Goal: Task Accomplishment & Management: Use online tool/utility

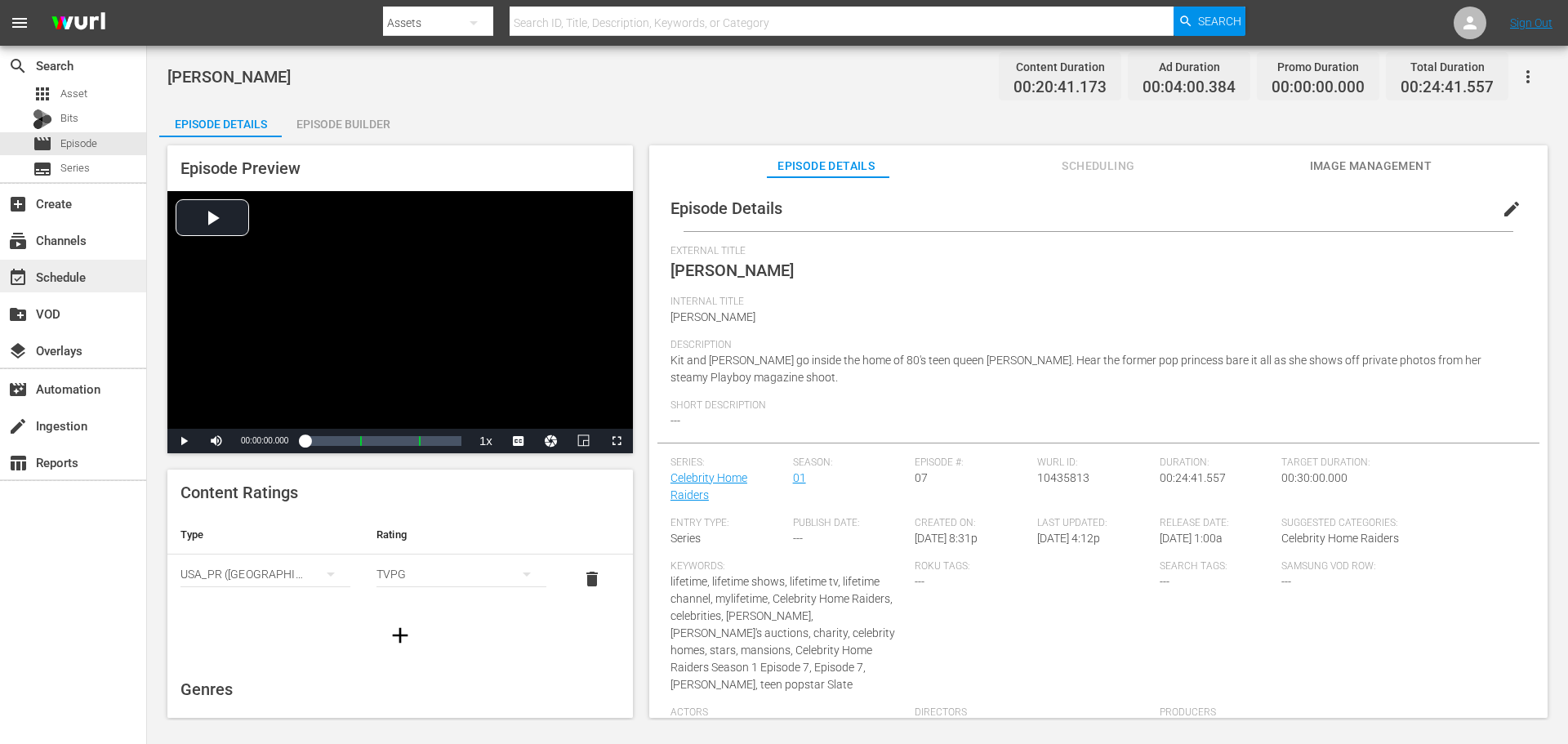
click at [81, 271] on div "event_available Schedule" at bounding box center [45, 274] width 92 height 15
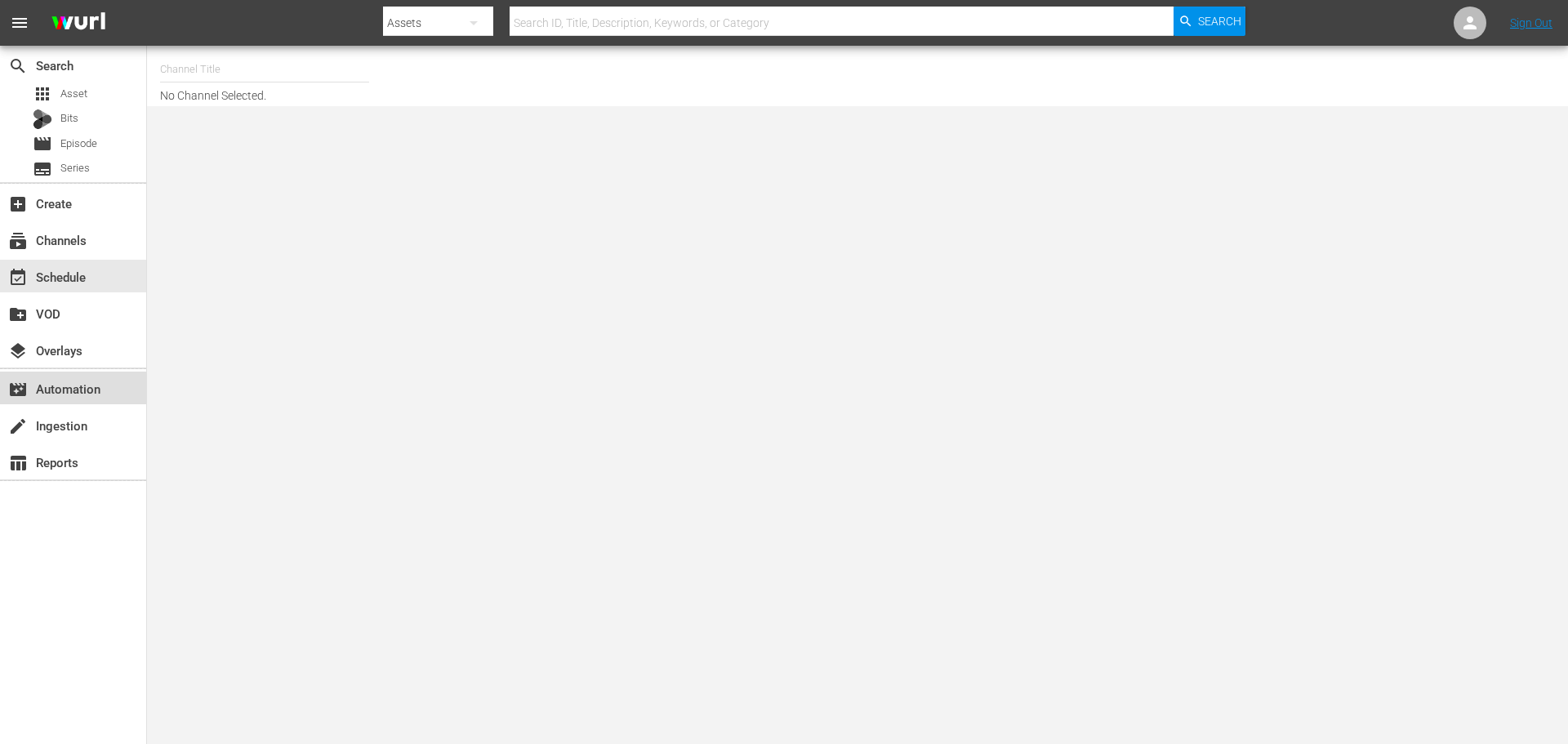
click at [81, 391] on div "movie_filter Automation" at bounding box center [45, 386] width 92 height 15
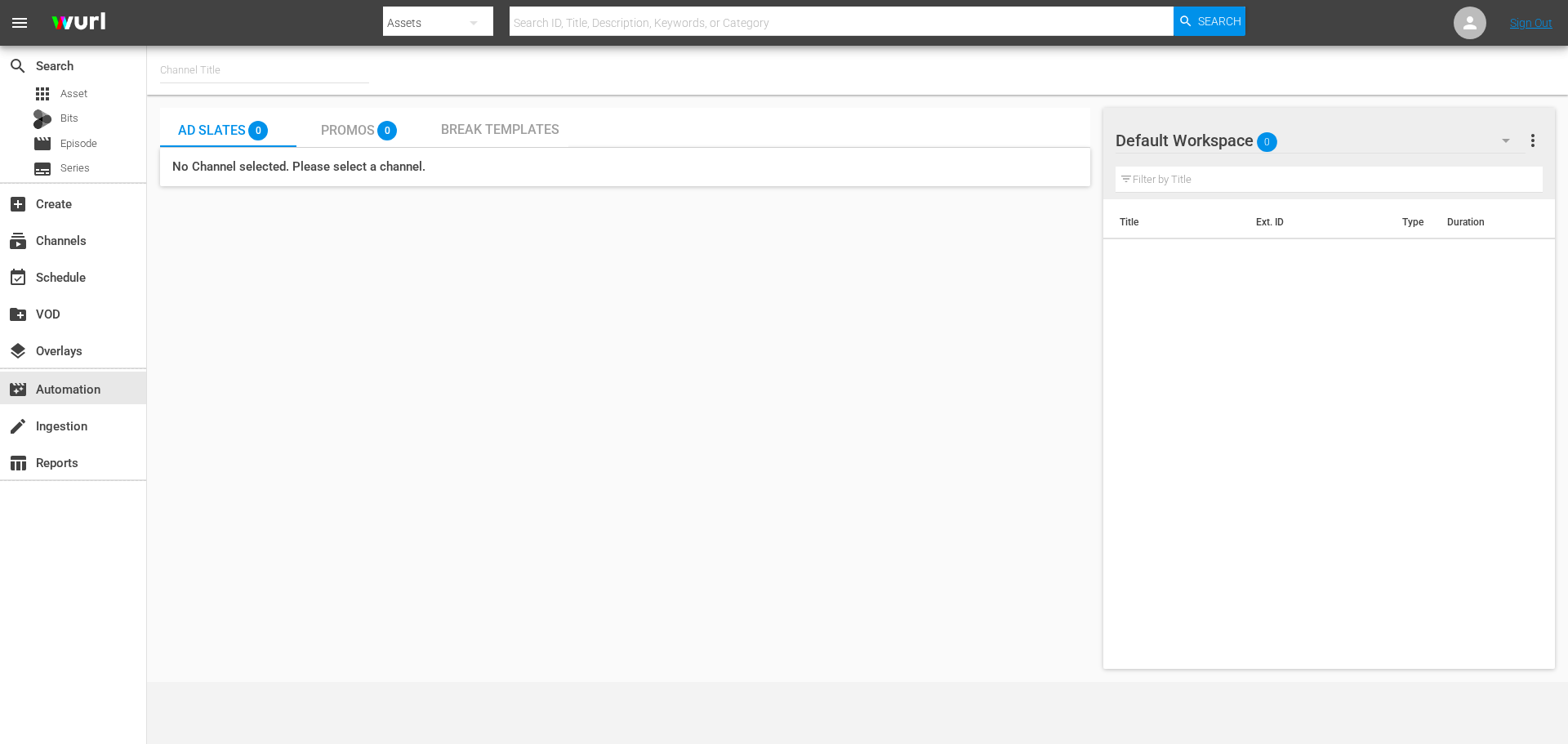
click at [253, 57] on input "text" at bounding box center [264, 70] width 209 height 39
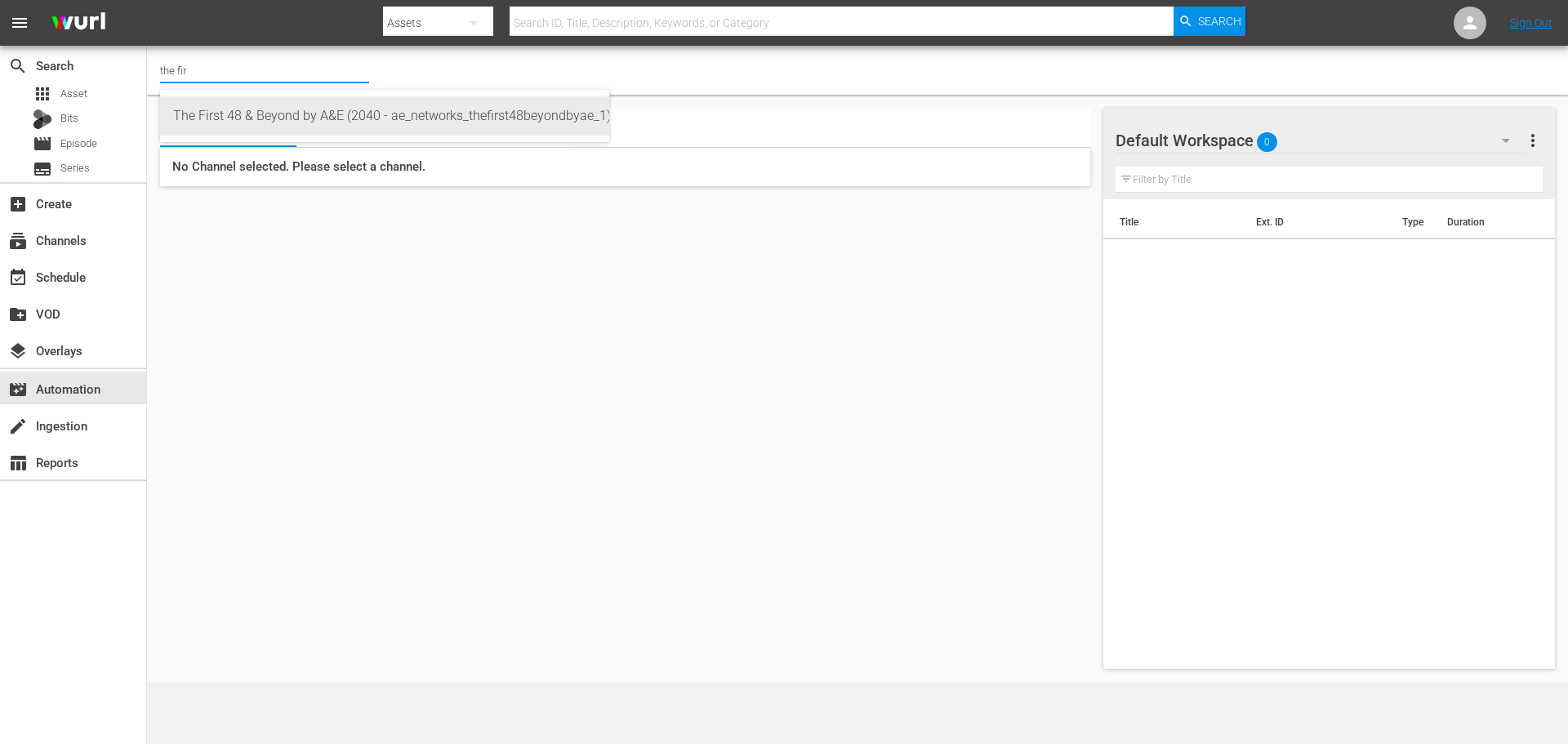
click at [255, 104] on div "The First 48 & Beyond by A&E (2040 - ae_networks_thefirst48beyondbyae_1)" at bounding box center [384, 115] width 423 height 39
type input "The First 48 & Beyond by A&E (2040 - ae_networks_thefirst48beyondbyae_1)"
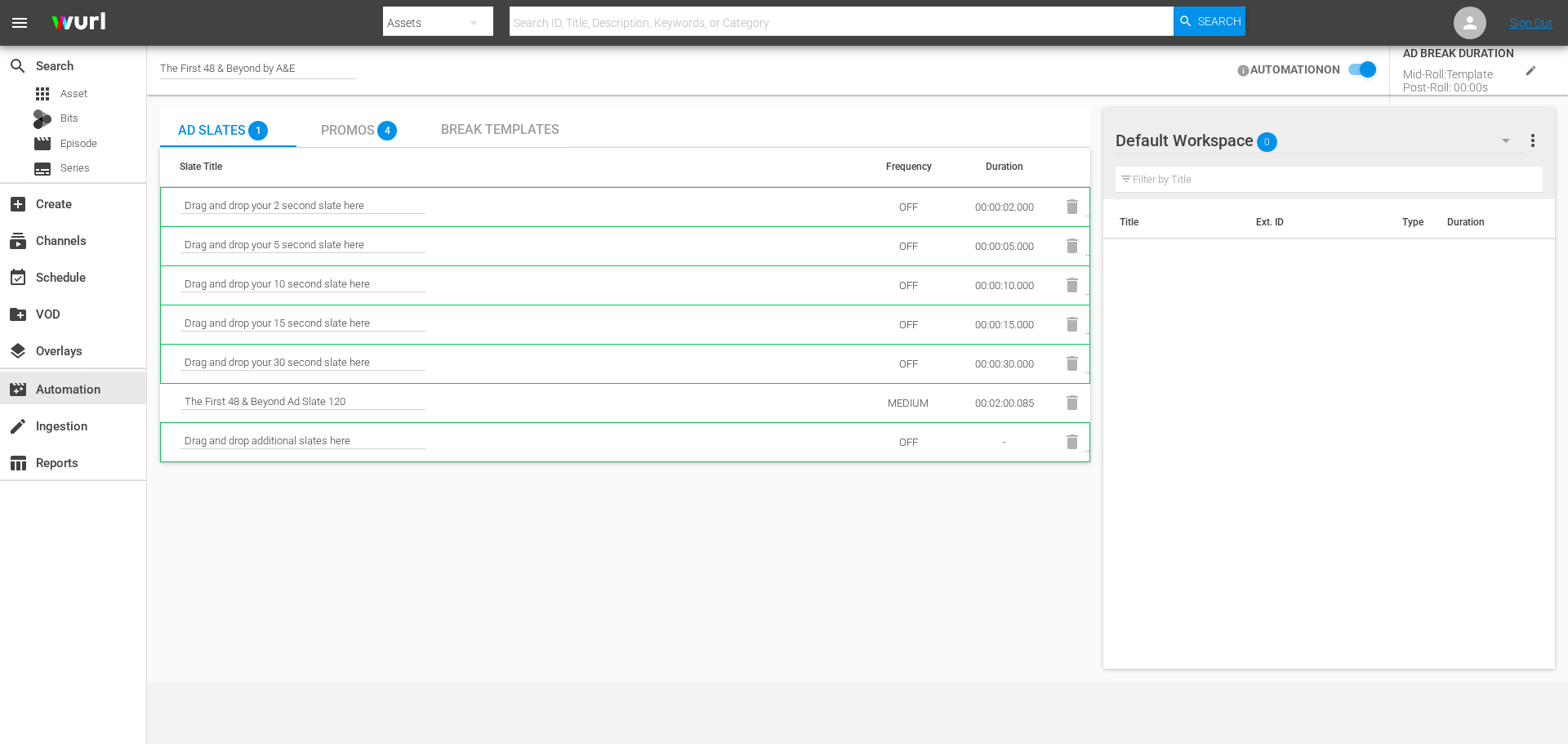
click at [341, 130] on span "Promos" at bounding box center [348, 130] width 54 height 16
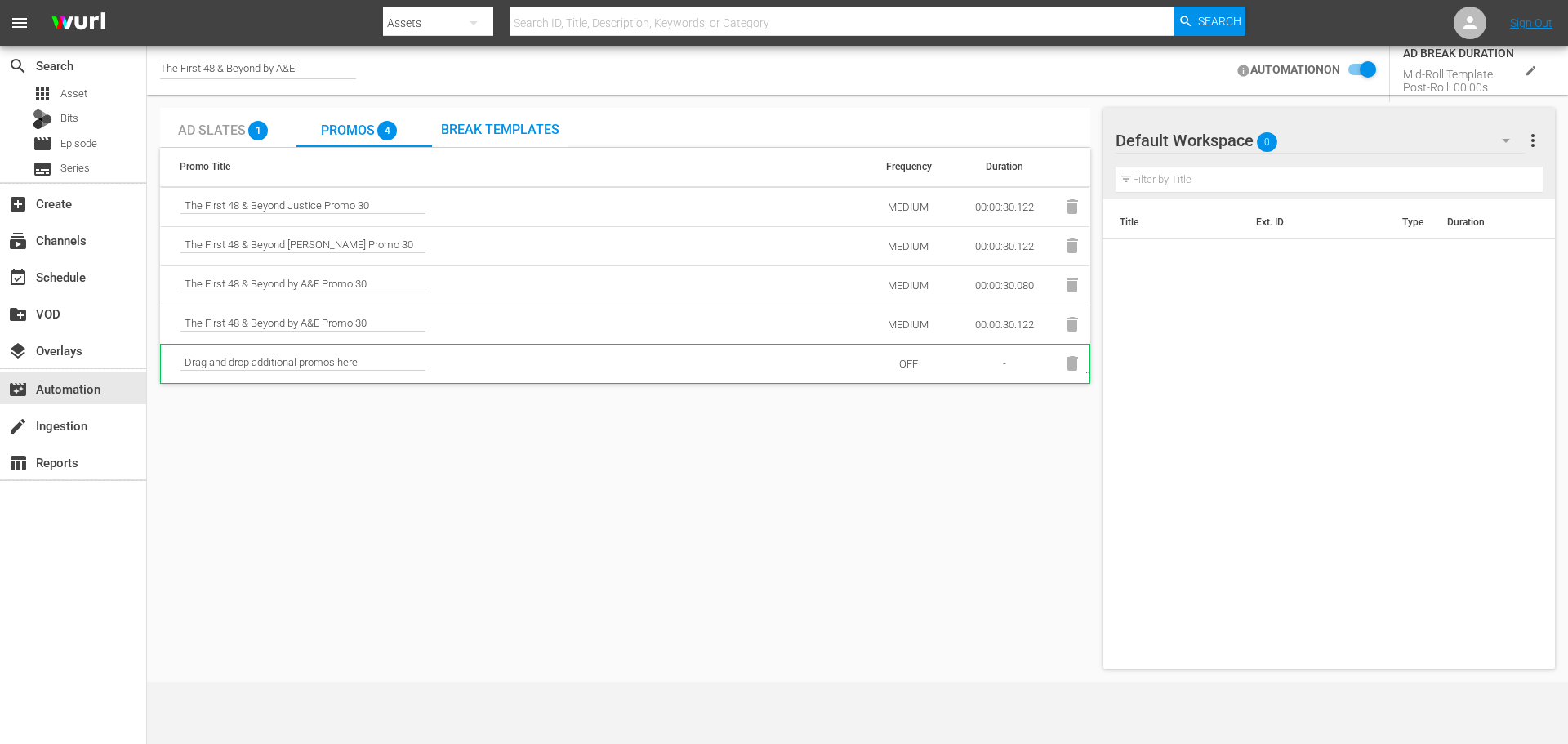
click at [210, 129] on span "Ad Slates" at bounding box center [212, 130] width 68 height 16
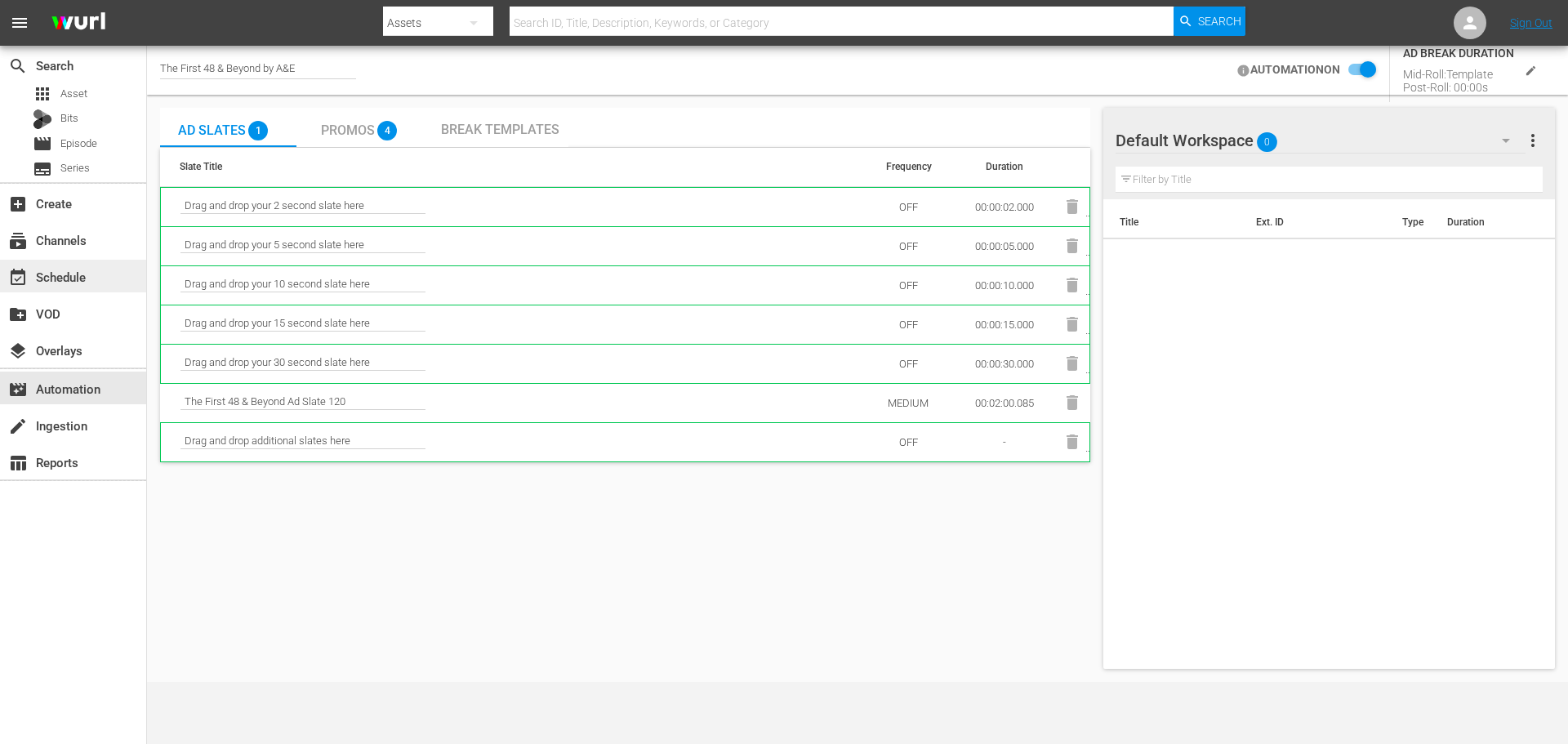
click at [83, 282] on div "event_available Schedule" at bounding box center [45, 274] width 92 height 15
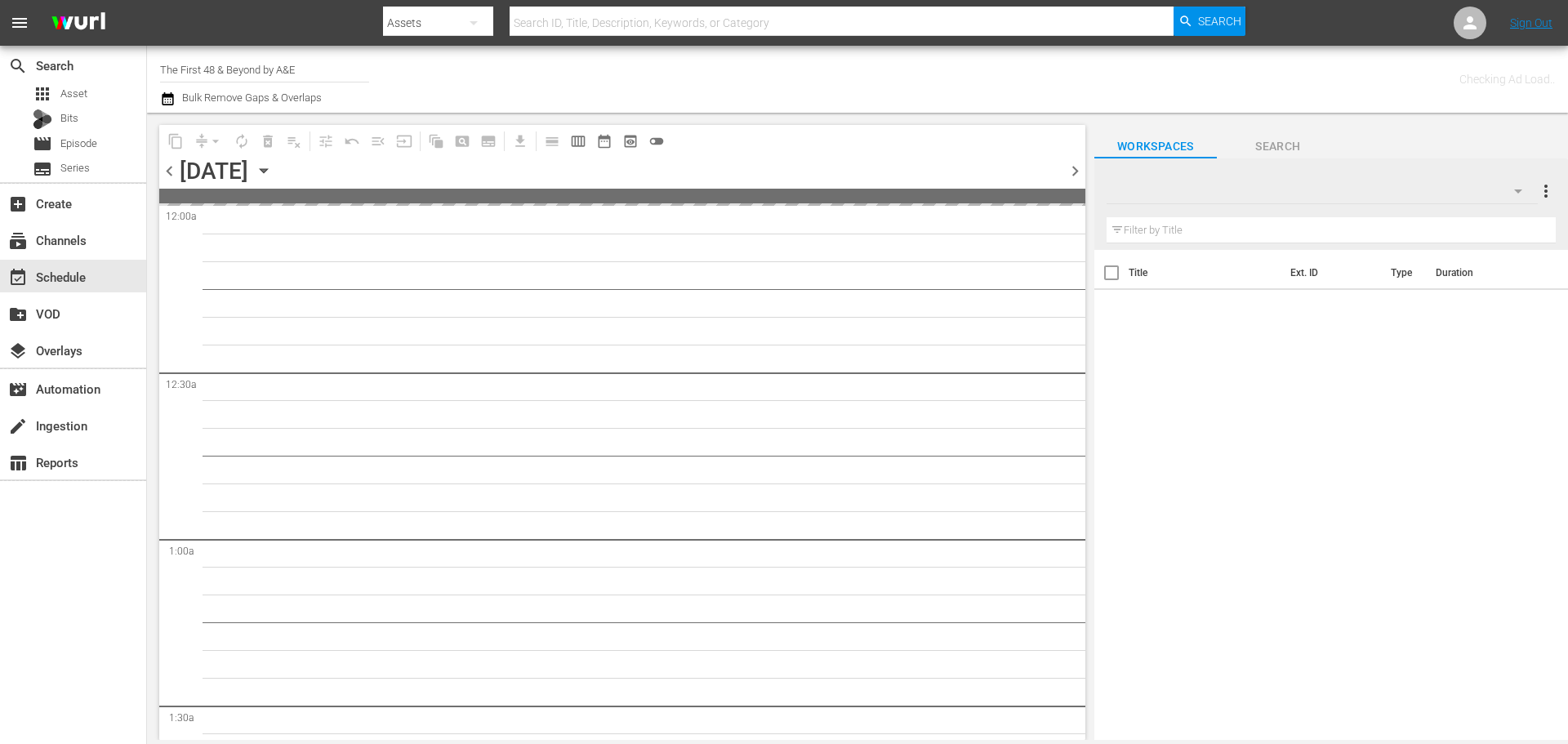
click at [273, 167] on icon "button" at bounding box center [263, 170] width 18 height 18
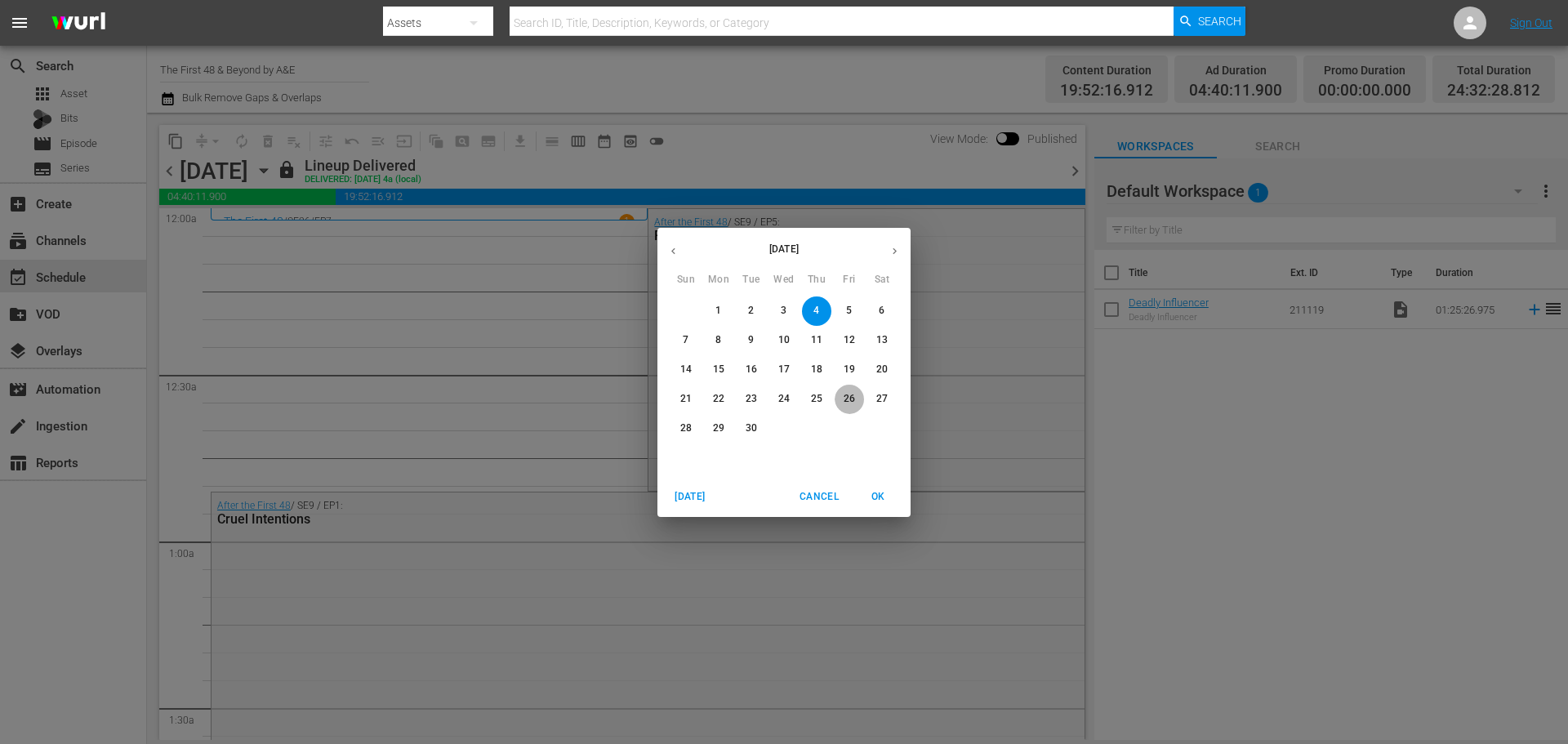
click at [844, 391] on button "26" at bounding box center [849, 399] width 30 height 30
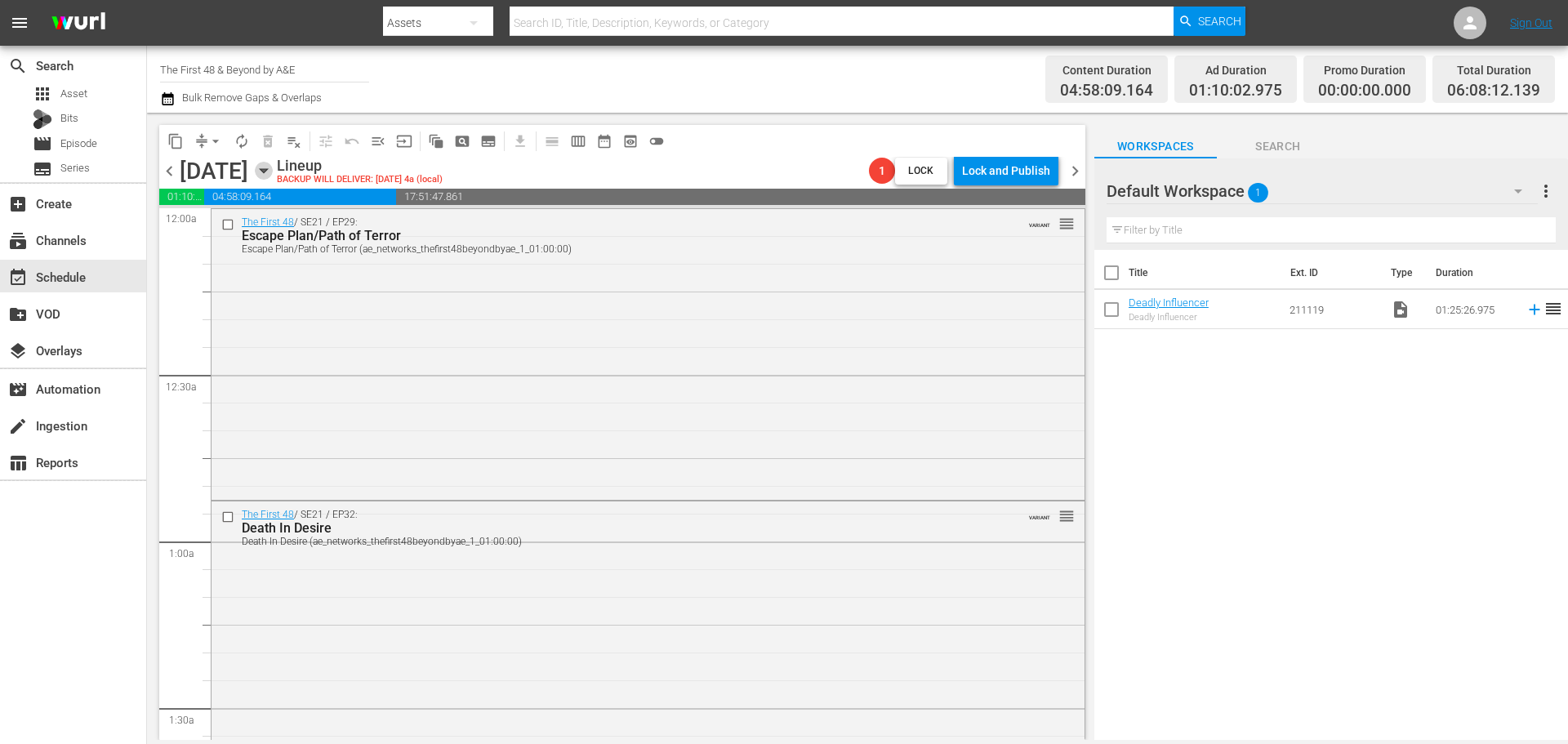
click at [267, 169] on icon "button" at bounding box center [263, 171] width 7 height 4
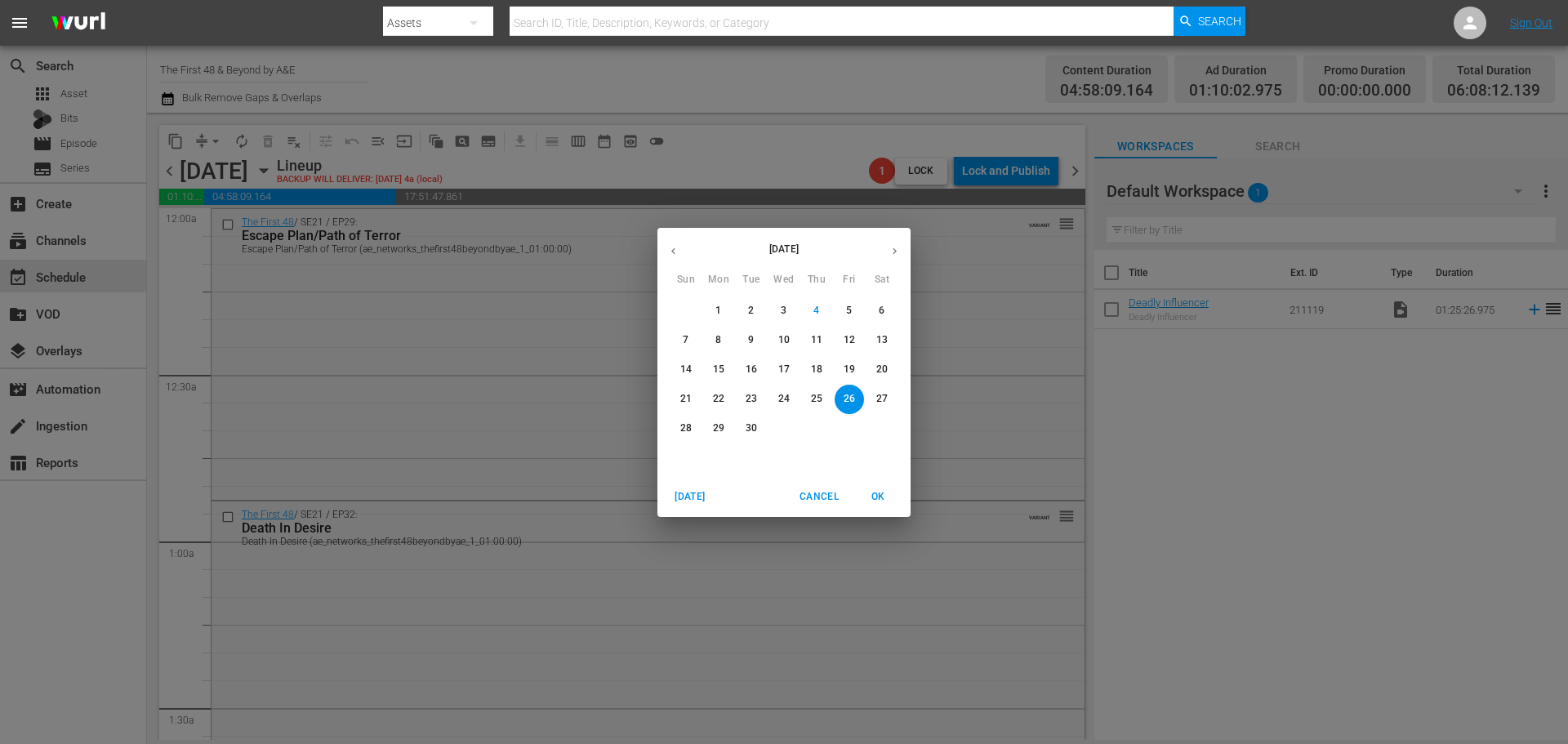
click at [821, 405] on p "25" at bounding box center [816, 399] width 11 height 14
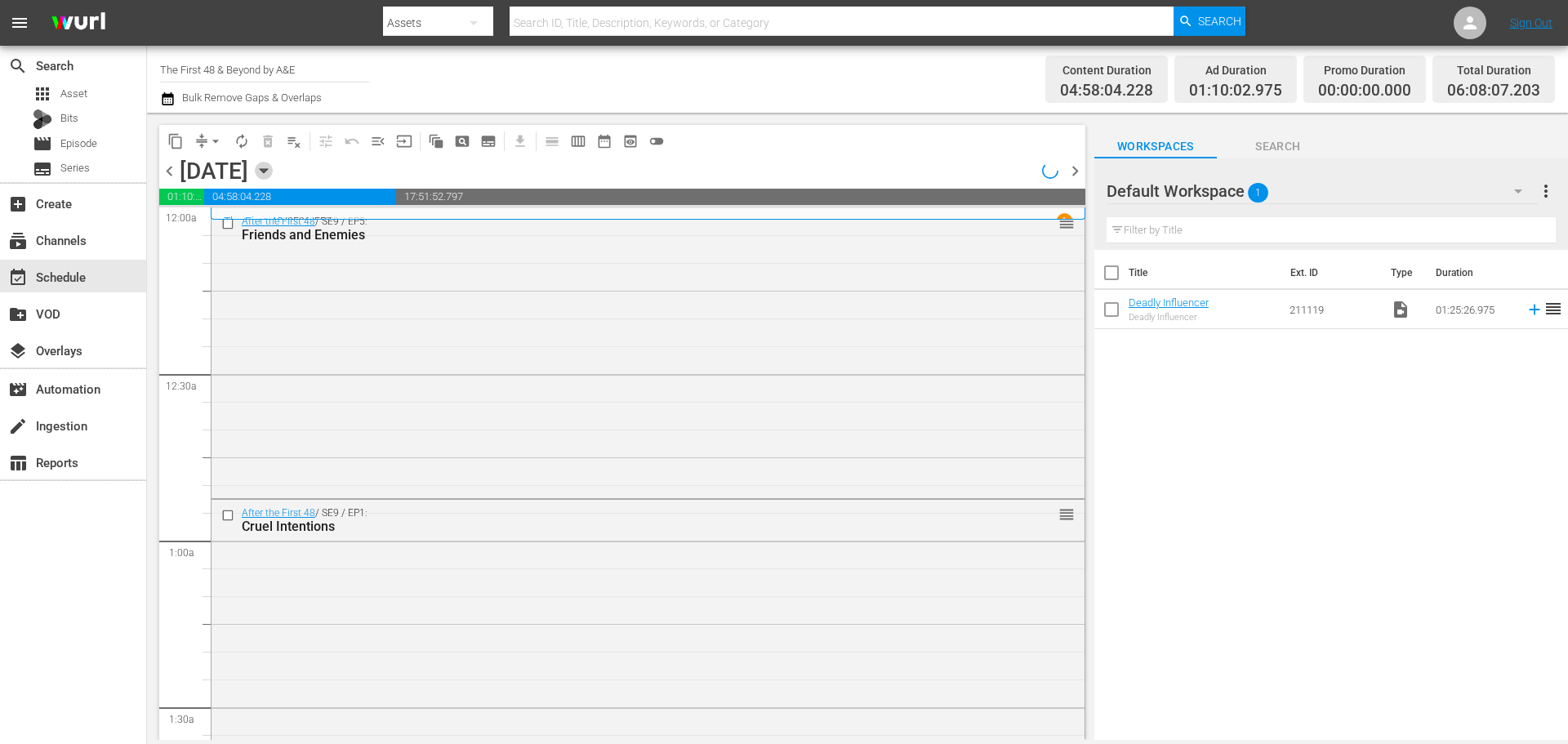
click at [273, 171] on icon "button" at bounding box center [263, 170] width 18 height 18
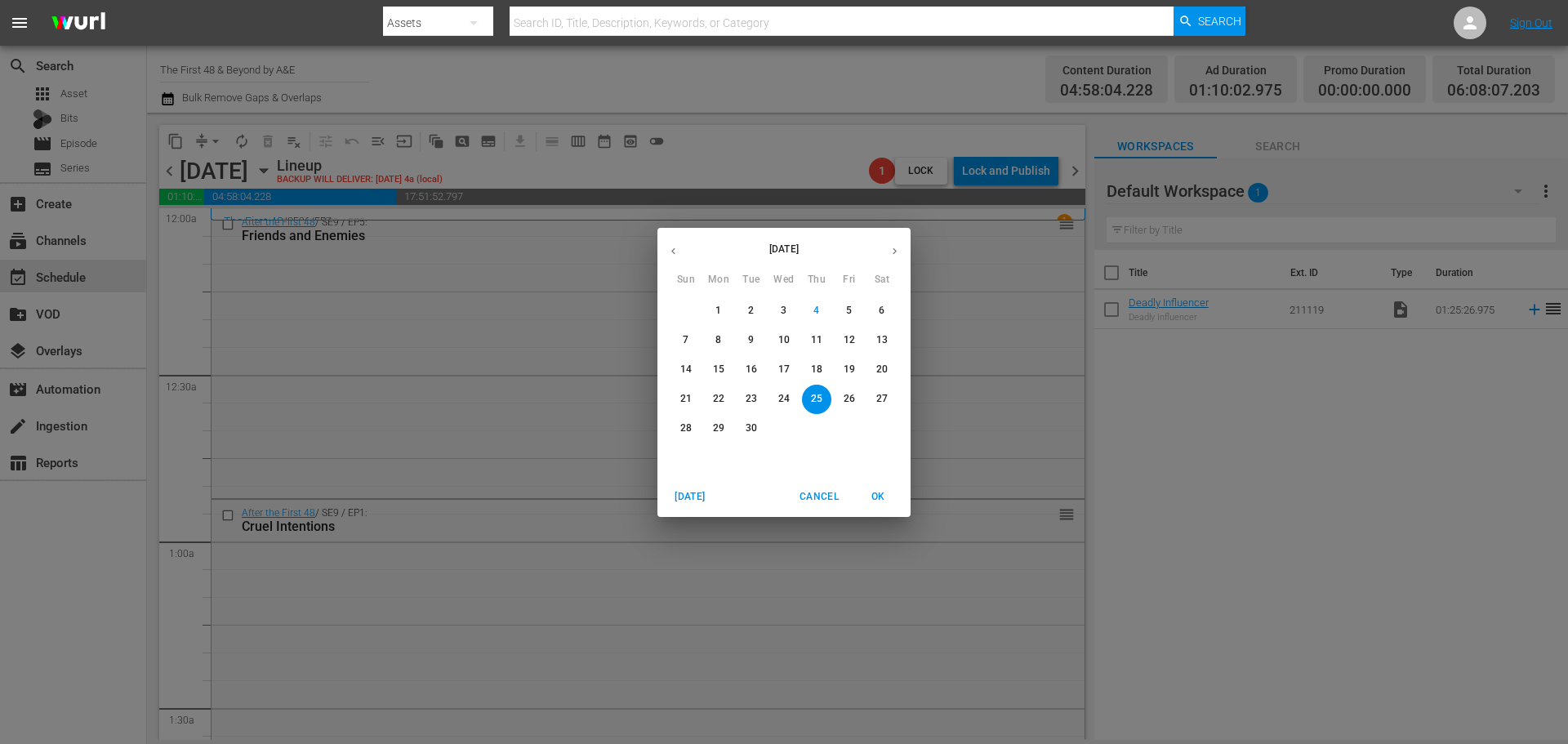
click at [881, 393] on p "27" at bounding box center [882, 399] width 11 height 14
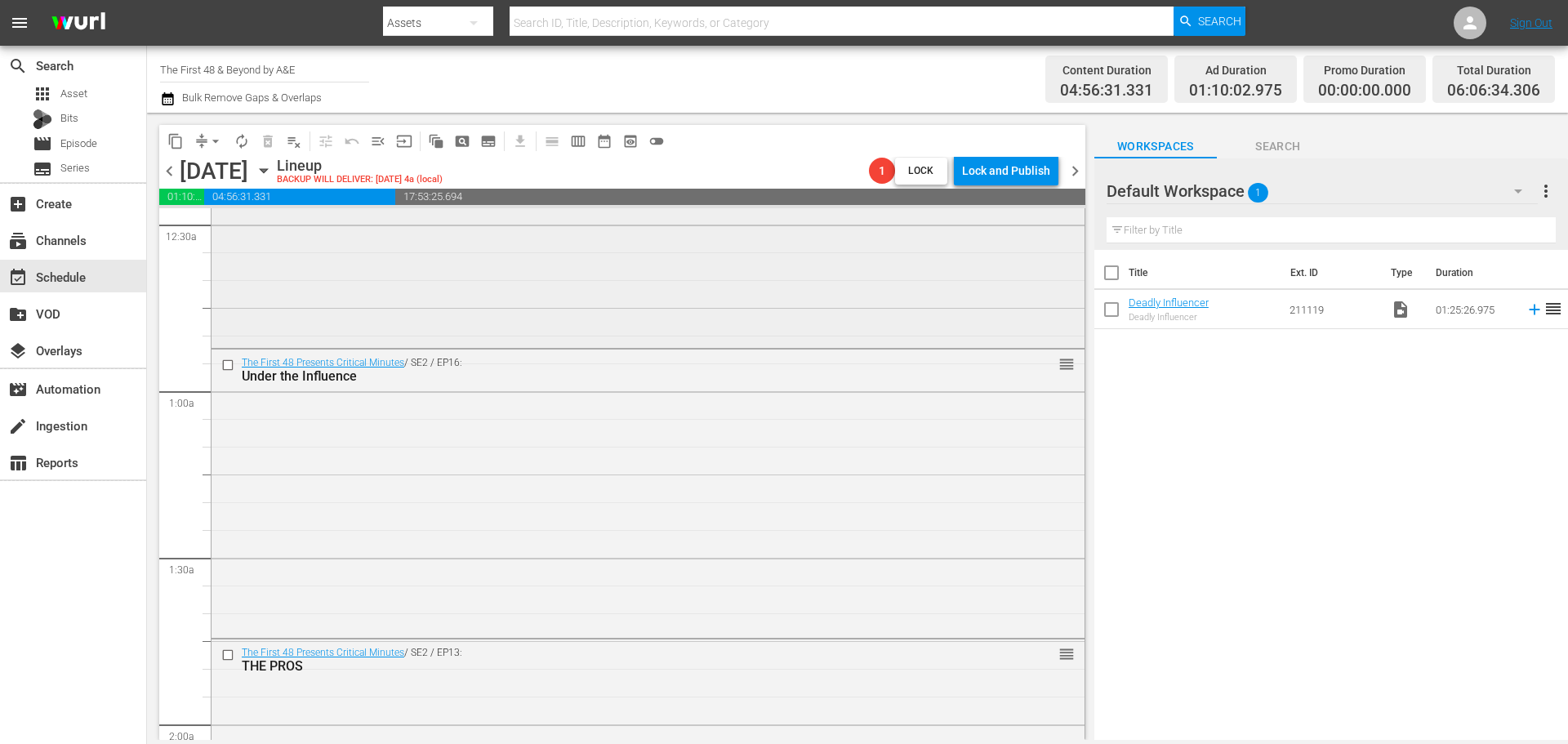
scroll to position [163, 0]
